Goal: Information Seeking & Learning: Learn about a topic

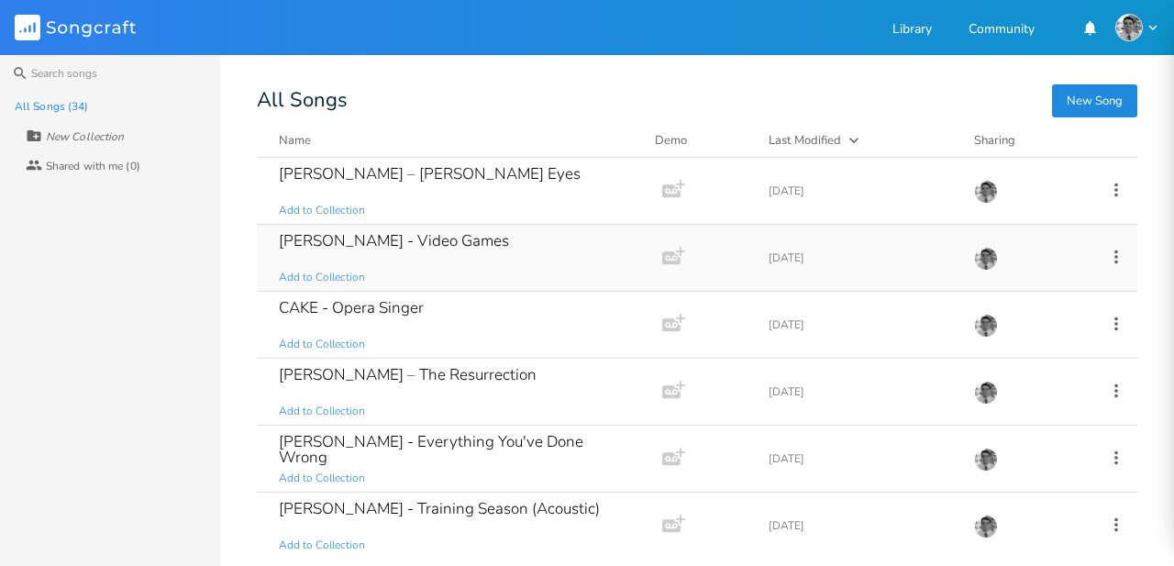
drag, startPoint x: 0, startPoint y: 0, endPoint x: 422, endPoint y: 237, distance: 483.8
click at [448, 24] on header "Songcraft Library Community" at bounding box center [587, 27] width 1174 height 55
click at [422, 237] on div "[PERSON_NAME] - Video Games" at bounding box center [394, 241] width 230 height 16
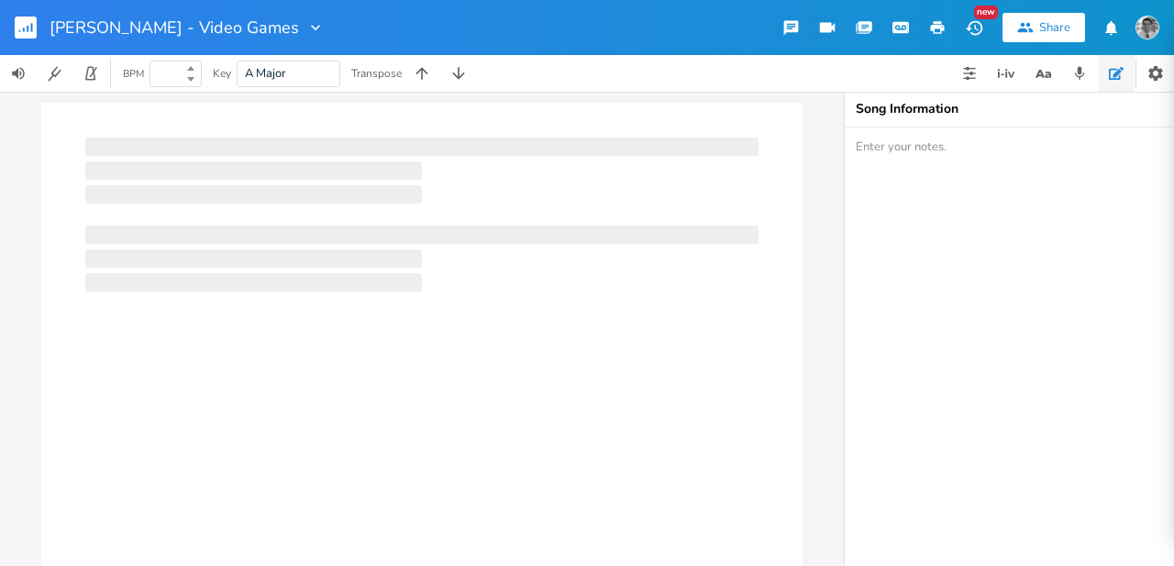
type input "100"
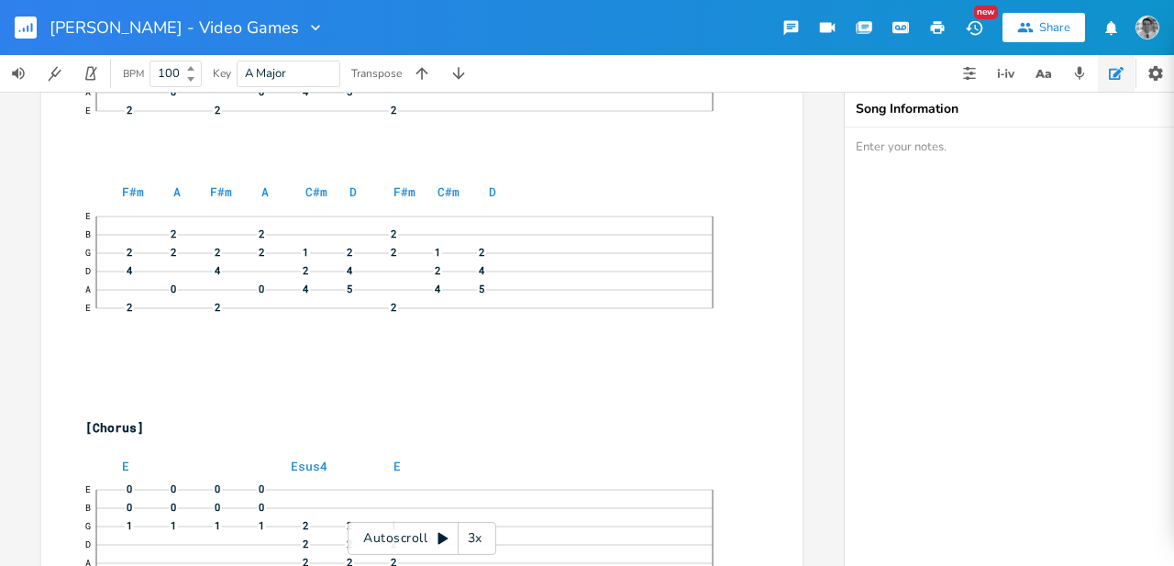
scroll to position [489, 0]
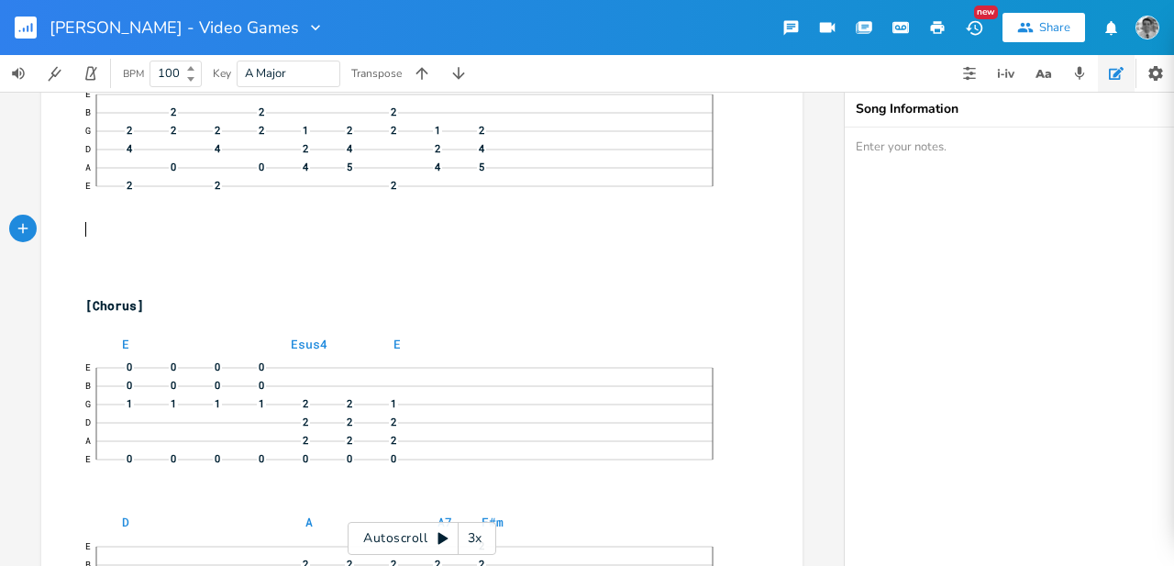
click at [117, 223] on pre "​" at bounding box center [413, 229] width 662 height 19
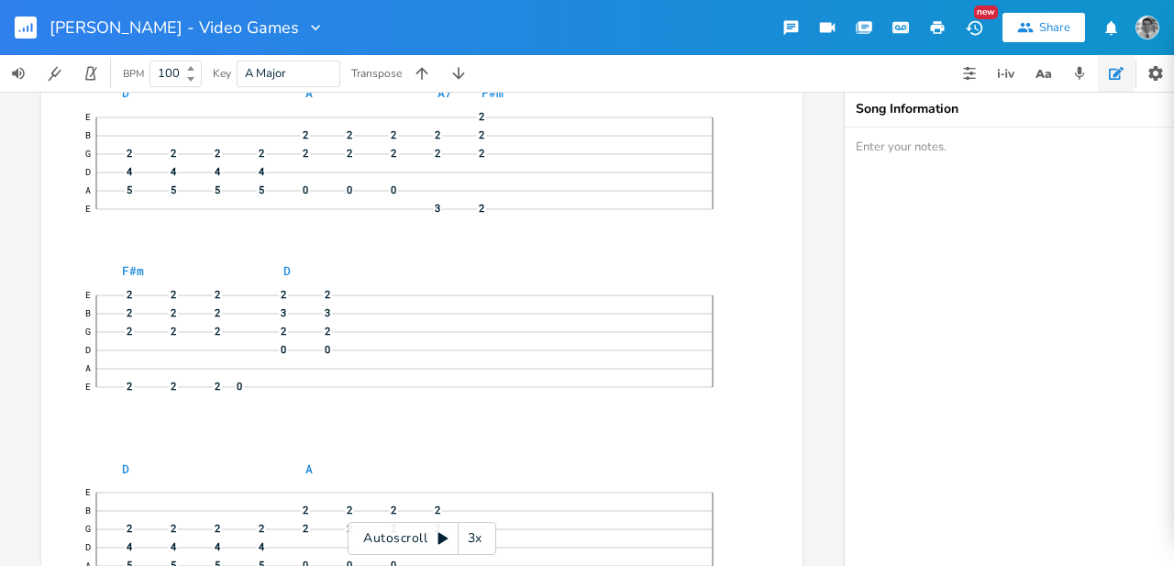
scroll to position [978, 0]
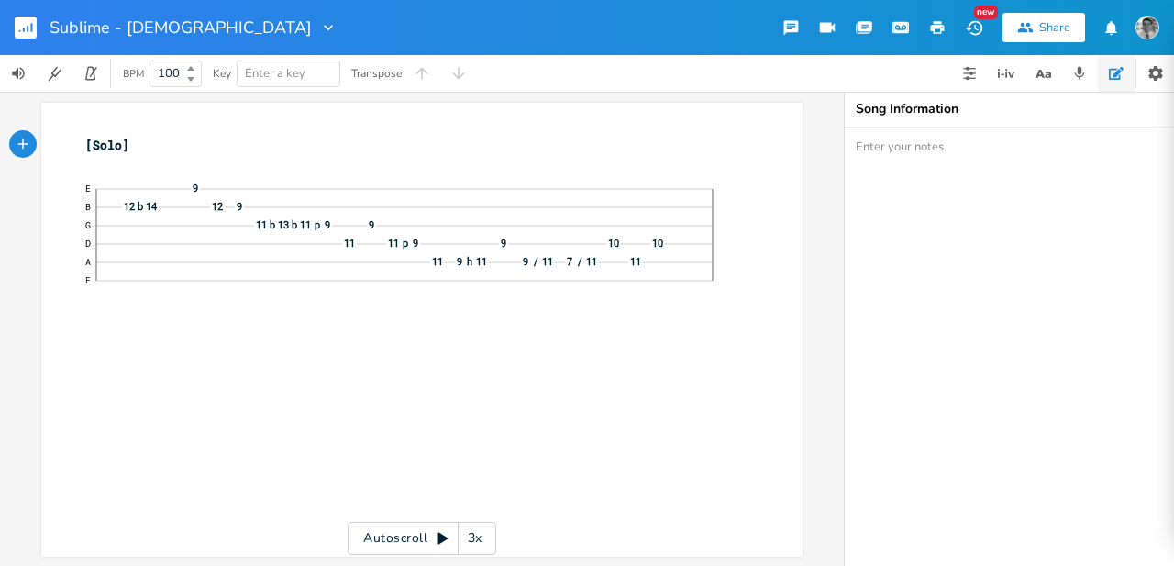
drag, startPoint x: 745, startPoint y: 19, endPoint x: 717, endPoint y: 21, distance: 27.6
drag, startPoint x: 709, startPoint y: 25, endPoint x: 690, endPoint y: 26, distance: 19.3
click at [690, 26] on div "Sublime - Santeria New Share" at bounding box center [587, 27] width 1174 height 55
click at [743, 18] on div "Sublime - Santeria New Share" at bounding box center [587, 27] width 1174 height 55
drag, startPoint x: 741, startPoint y: 18, endPoint x: 673, endPoint y: 24, distance: 68.1
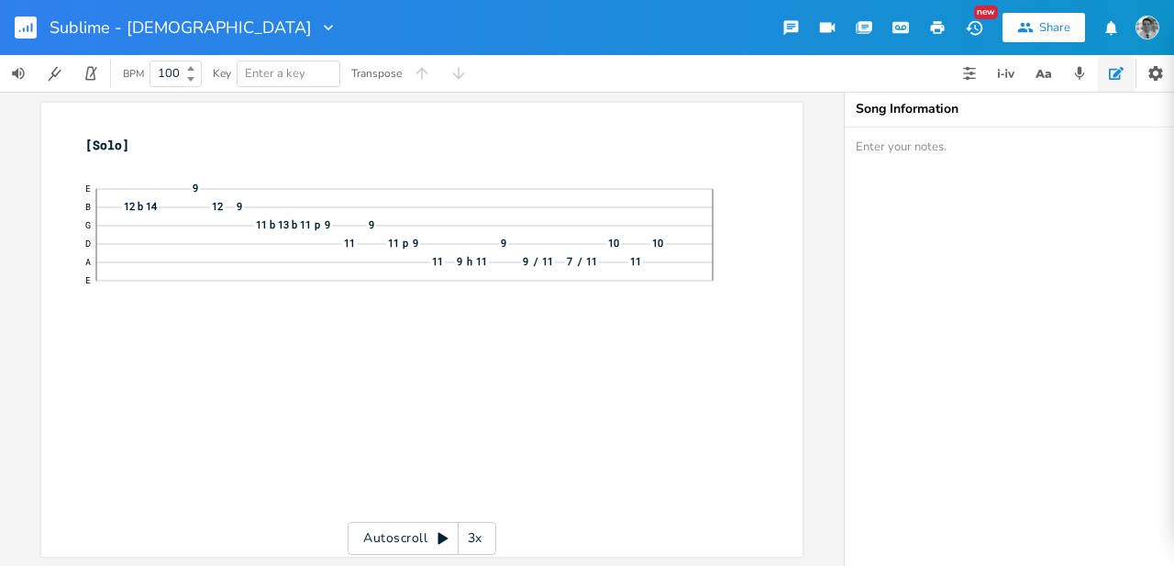
drag, startPoint x: 662, startPoint y: 26, endPoint x: 682, endPoint y: 27, distance: 19.3
click at [655, 26] on div "Sublime - Santeria New Share" at bounding box center [587, 27] width 1174 height 55
